Goal: Navigation & Orientation: Find specific page/section

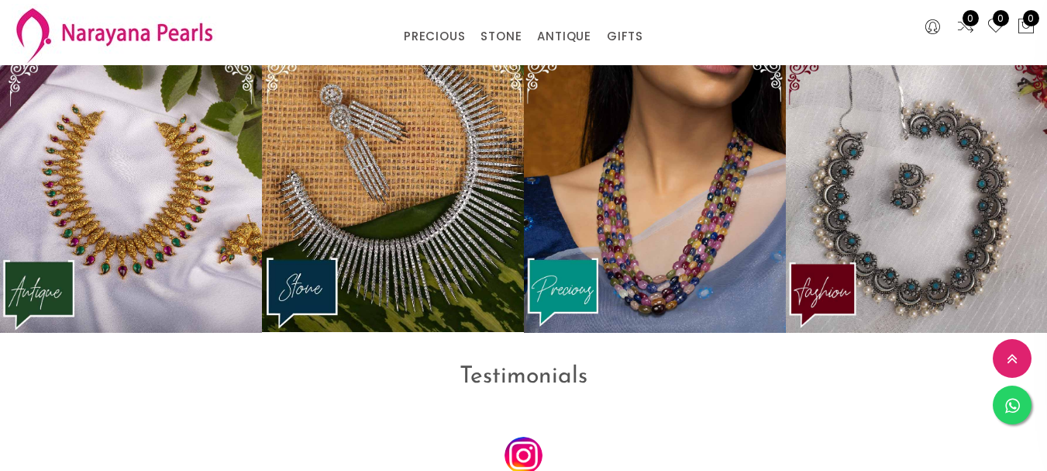
scroll to position [1928, 0]
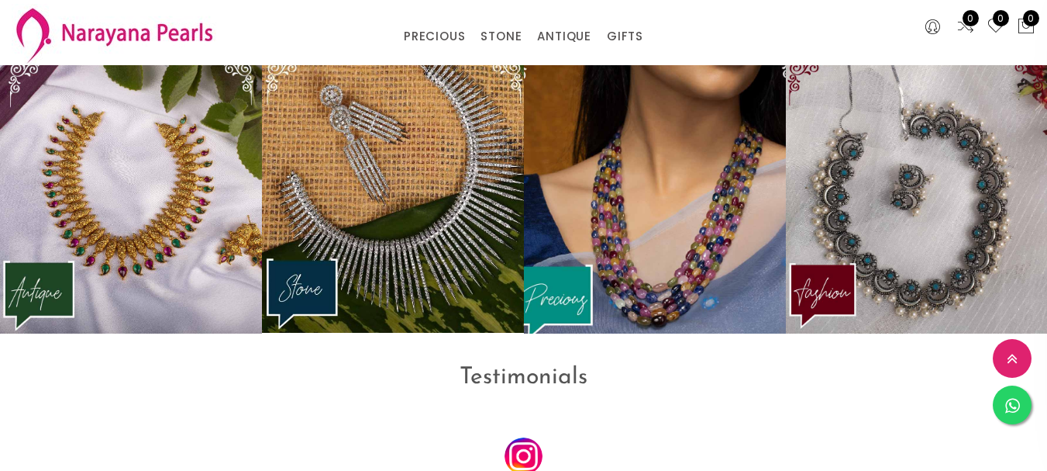
click at [611, 181] on img at bounding box center [655, 194] width 288 height 303
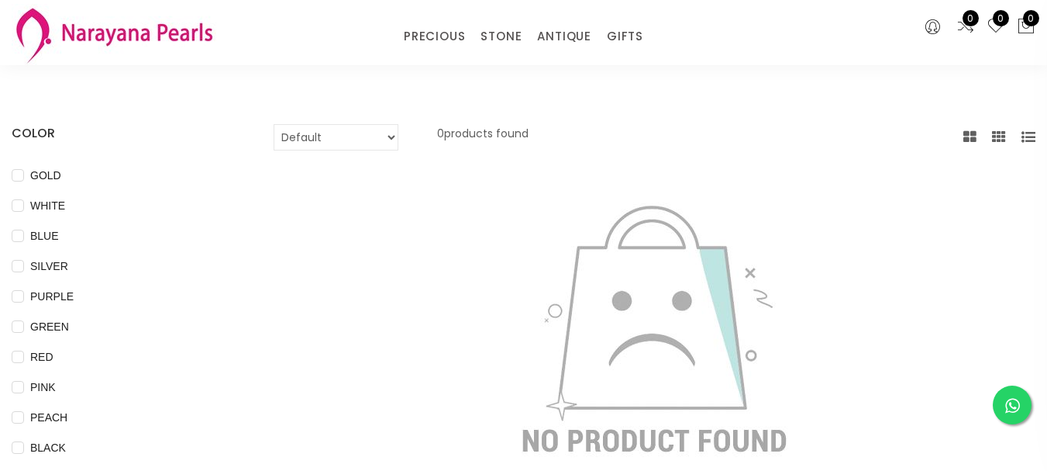
scroll to position [62, 0]
click at [434, 42] on link "PRECIOUS" at bounding box center [434, 36] width 61 height 23
click at [422, 99] on link "PRECIOUS MALA" at bounding box center [478, 106] width 132 height 23
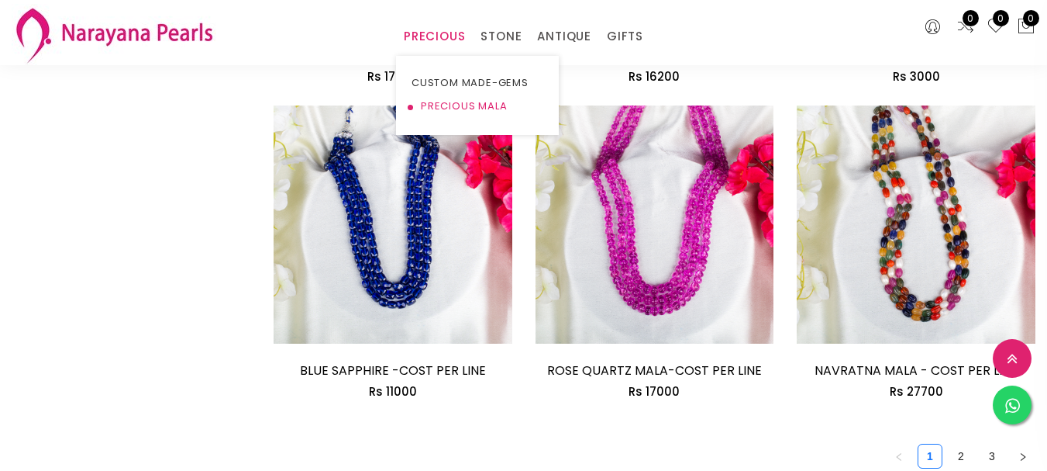
scroll to position [2078, 0]
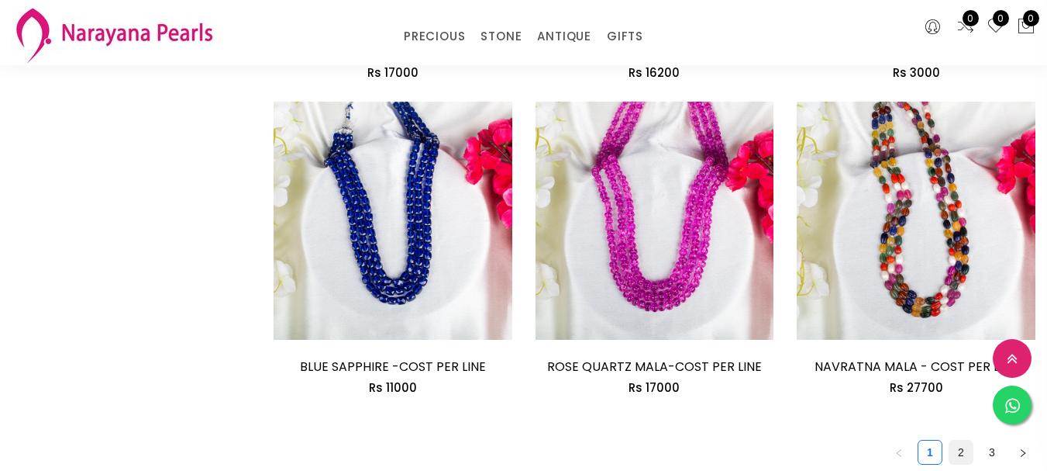
click at [950, 440] on link "2" at bounding box center [961, 451] width 23 height 23
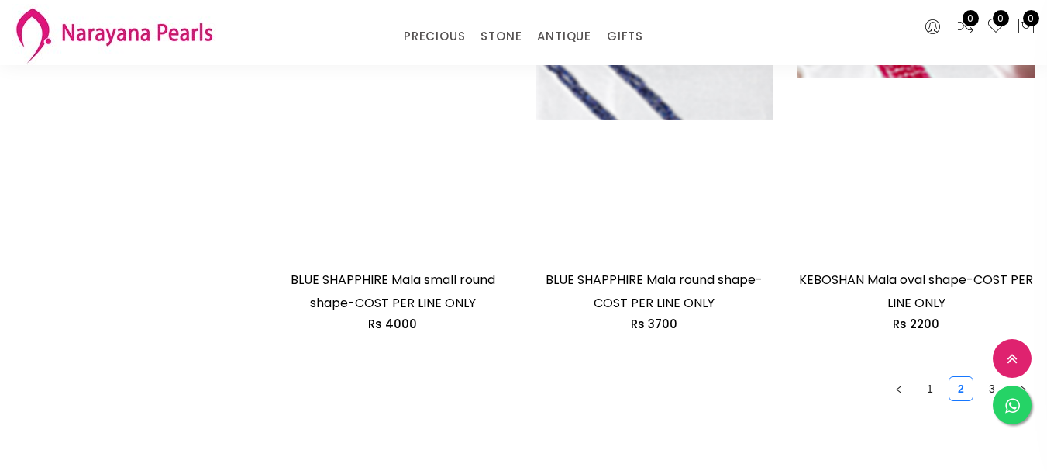
scroll to position [2295, 0]
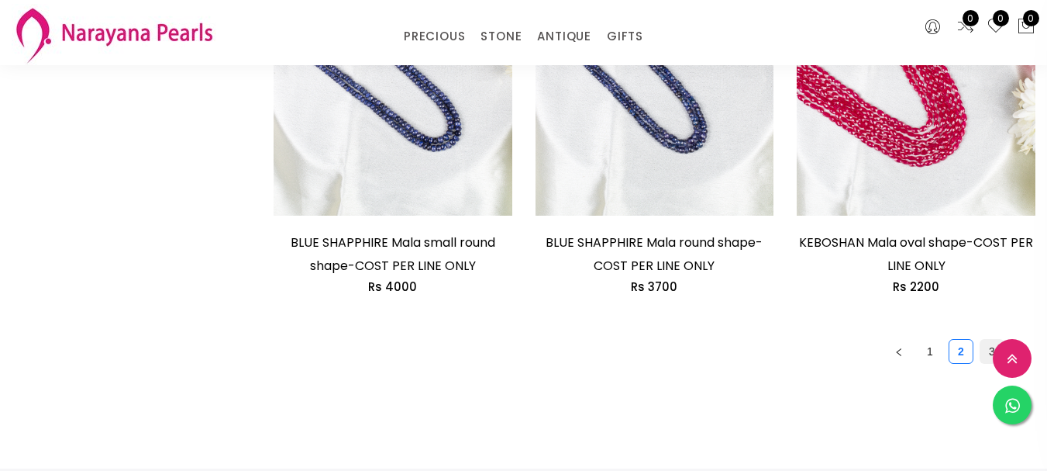
click at [981, 340] on link "3" at bounding box center [992, 351] width 23 height 23
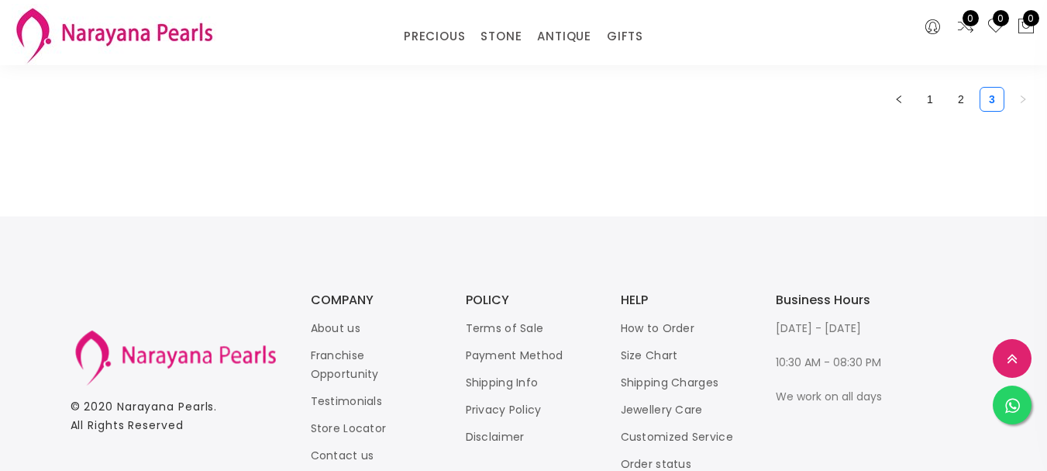
scroll to position [891, 0]
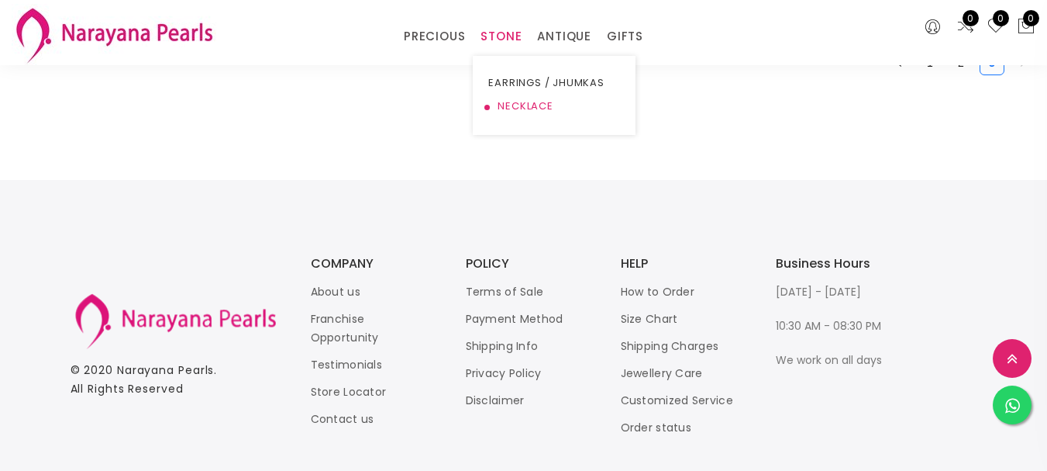
click at [506, 102] on link "NECKLACE" at bounding box center [554, 106] width 132 height 23
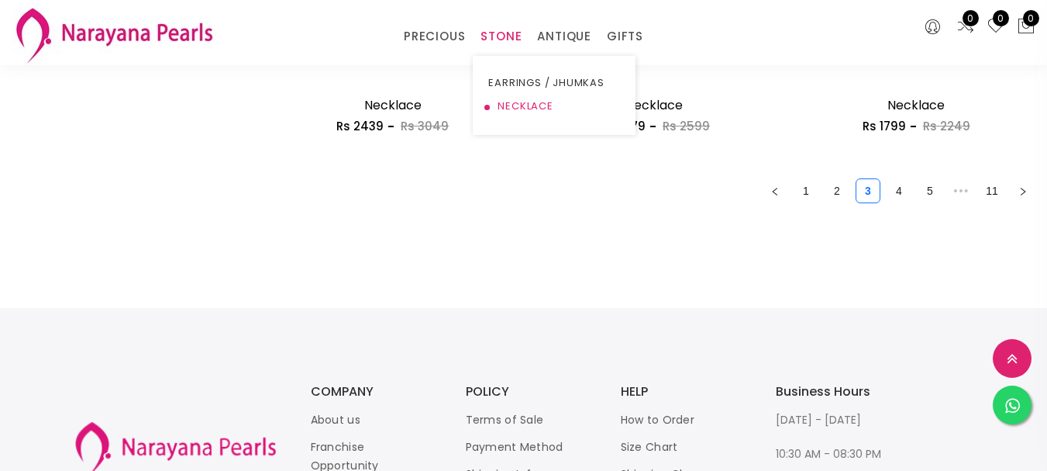
scroll to position [2315, 0]
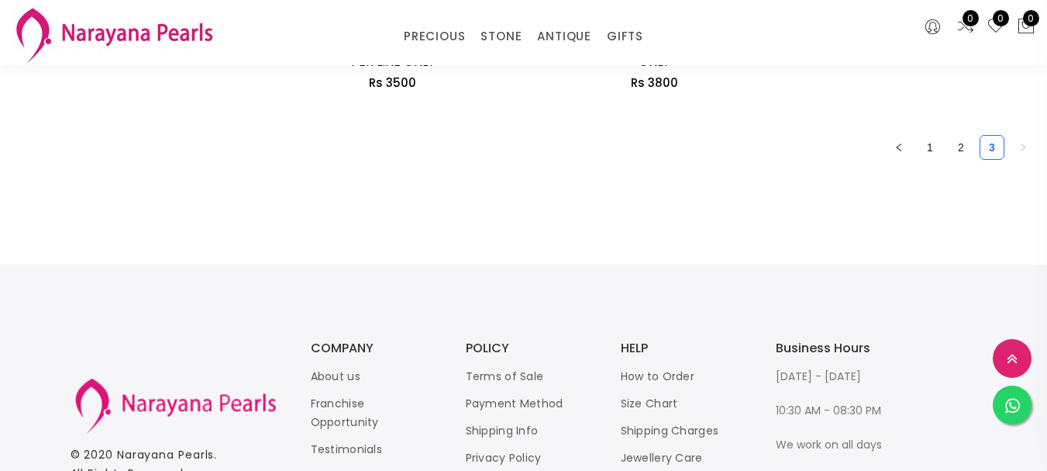
scroll to position [891, 0]
